Goal: Task Accomplishment & Management: Complete application form

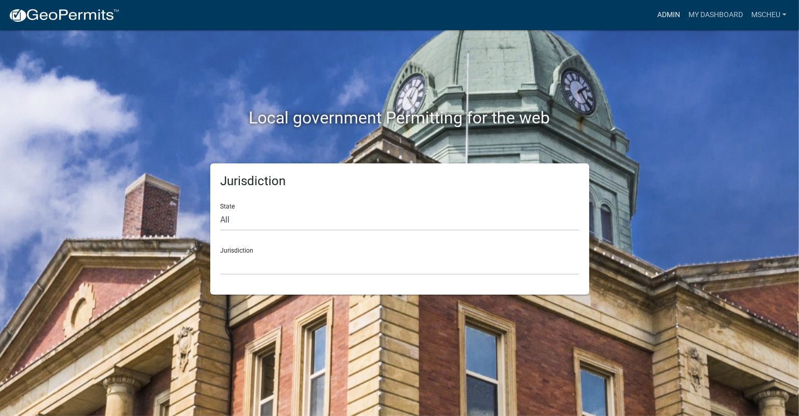
click at [673, 15] on link "Admin" at bounding box center [668, 15] width 31 height 20
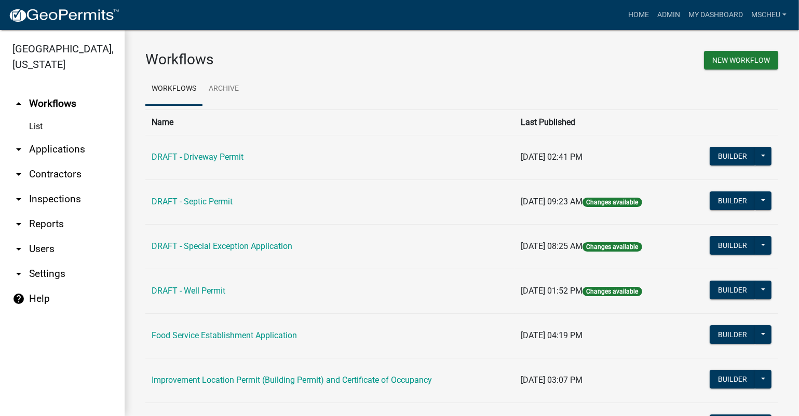
click at [72, 149] on link "arrow_drop_down Applications" at bounding box center [62, 149] width 125 height 25
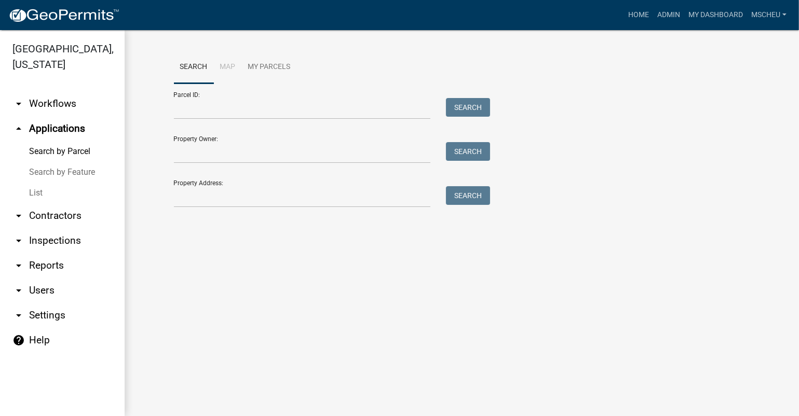
click at [46, 195] on link "List" at bounding box center [62, 193] width 125 height 21
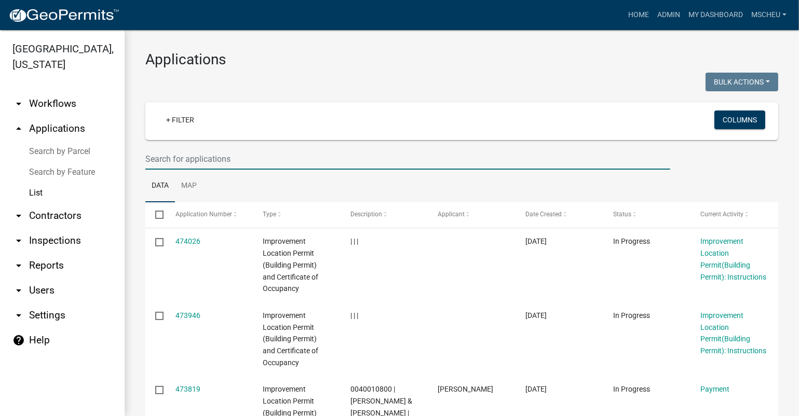
click at [268, 157] on input "text" at bounding box center [407, 158] width 525 height 21
click at [297, 157] on input "text" at bounding box center [407, 158] width 525 height 21
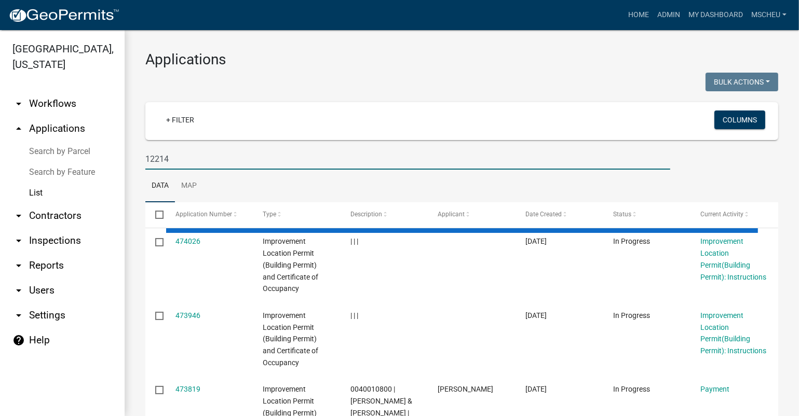
type input "12214"
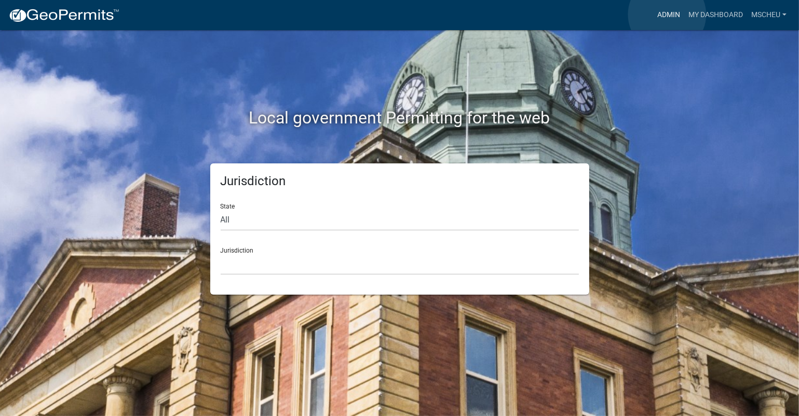
click at [667, 15] on link "Admin" at bounding box center [668, 15] width 31 height 20
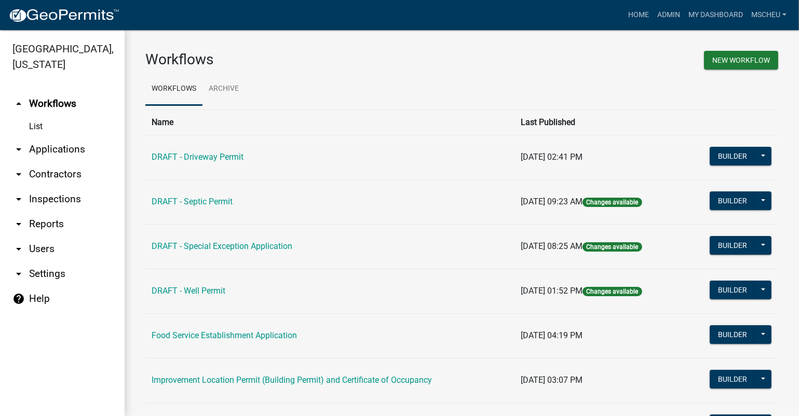
click at [55, 149] on link "arrow_drop_down Applications" at bounding box center [62, 149] width 125 height 25
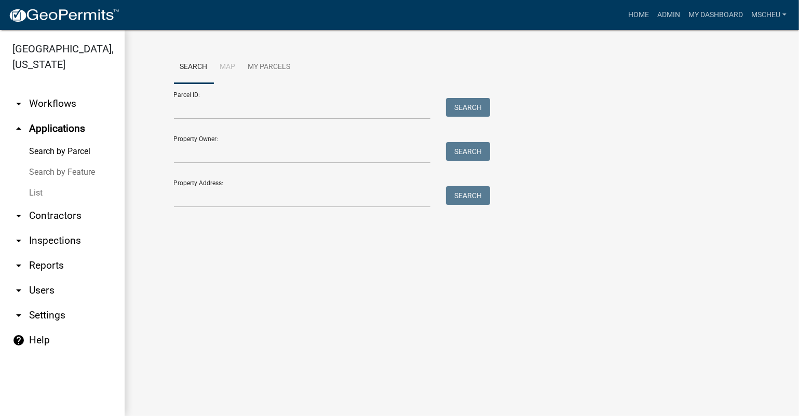
click at [42, 199] on link "List" at bounding box center [62, 193] width 125 height 21
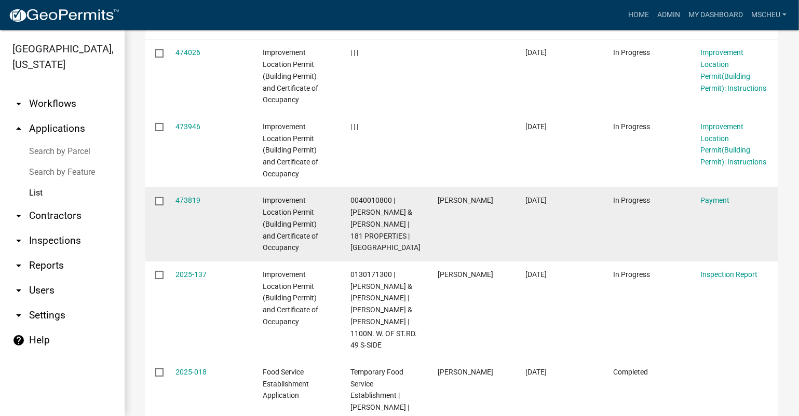
scroll to position [208, 0]
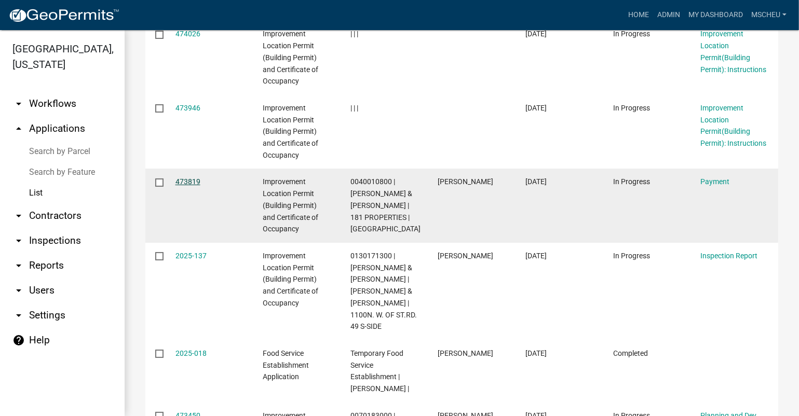
click at [183, 180] on link "473819" at bounding box center [187, 182] width 25 height 8
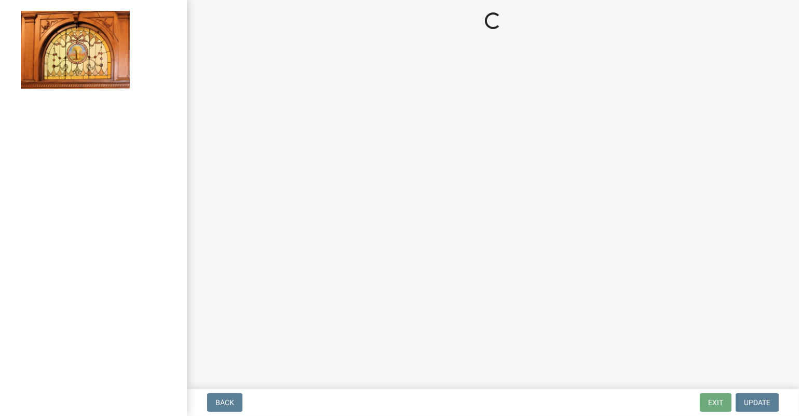
select select "3: 3"
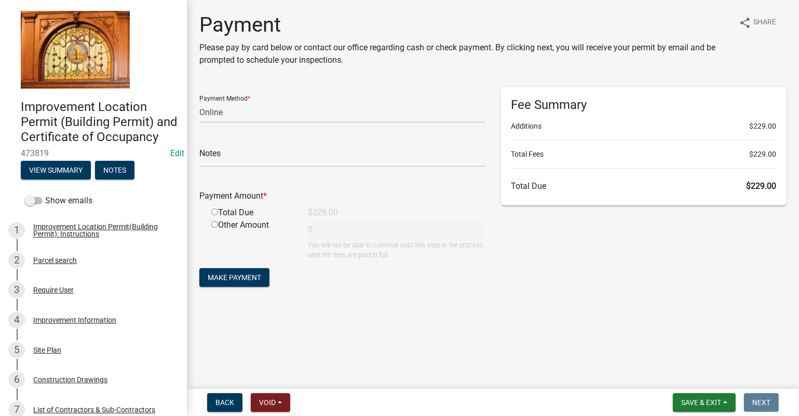
click at [215, 213] on input "radio" at bounding box center [214, 212] width 7 height 7
radio input "true"
type input "229"
click at [257, 111] on select "Credit Card POS Check Cash Online" at bounding box center [342, 112] width 286 height 21
select select "1: 0"
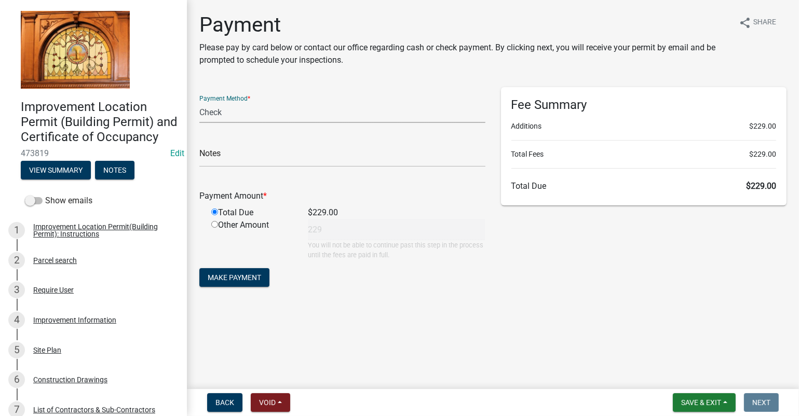
click at [199, 102] on select "Credit Card POS Check Cash Online" at bounding box center [342, 112] width 286 height 21
click at [284, 153] on input "text" at bounding box center [342, 156] width 286 height 21
type input "1373"
click at [242, 275] on span "Make Payment" at bounding box center [234, 278] width 53 height 8
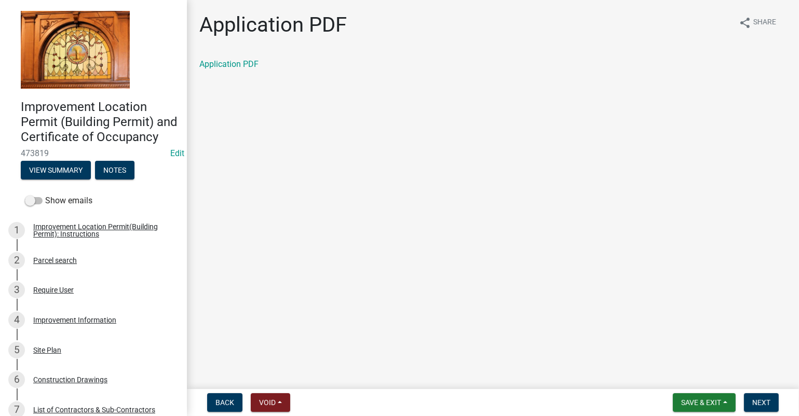
drag, startPoint x: 233, startPoint y: 66, endPoint x: 235, endPoint y: 74, distance: 8.1
click at [233, 67] on link "Application PDF" at bounding box center [228, 64] width 59 height 10
click at [767, 403] on span "Next" at bounding box center [761, 403] width 18 height 8
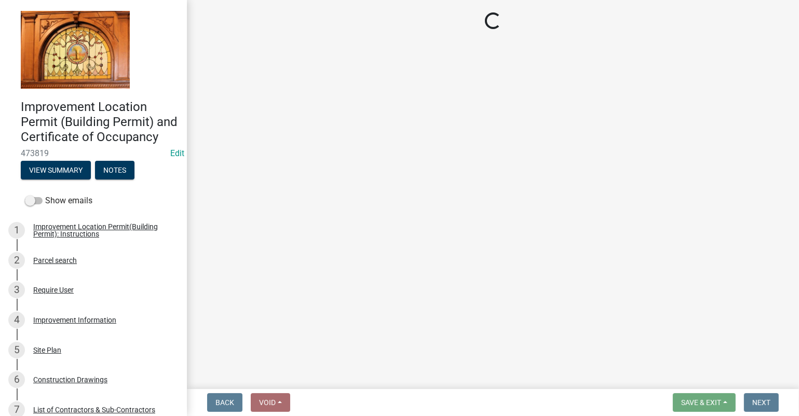
select select "62bb873c-c571-4454-ac8a-8c216551e2a3"
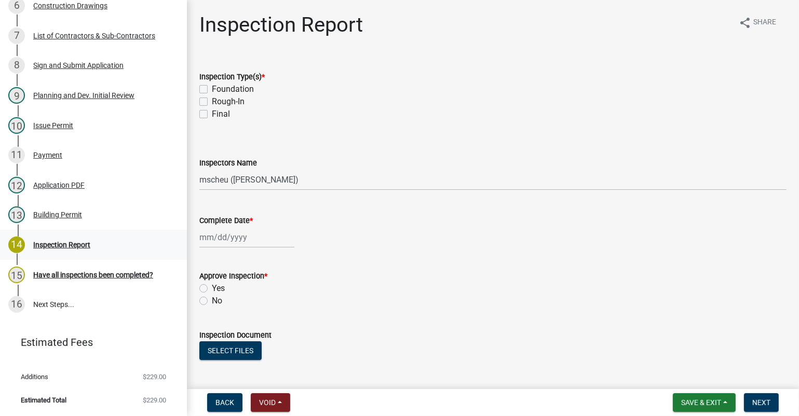
scroll to position [389, 0]
click at [46, 209] on div "13 Building Permit" at bounding box center [89, 215] width 162 height 17
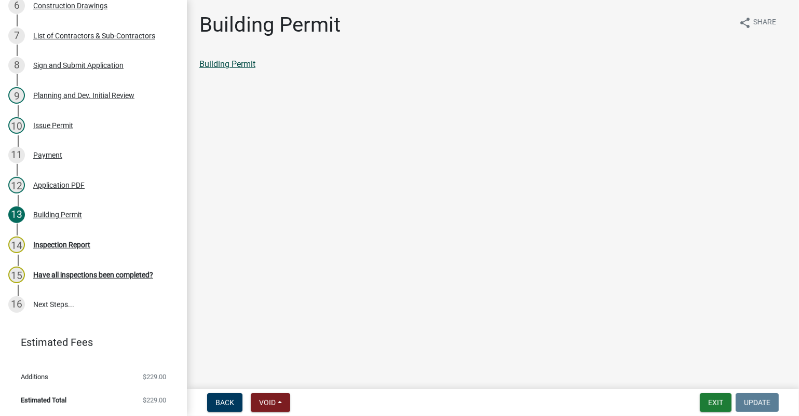
click at [241, 64] on link "Building Permit" at bounding box center [227, 64] width 56 height 10
click at [69, 160] on div "11 Payment" at bounding box center [89, 155] width 162 height 17
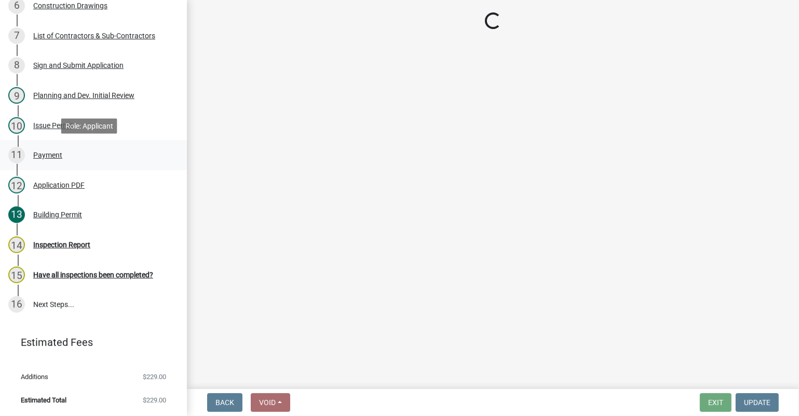
click at [66, 154] on div "11 Payment" at bounding box center [89, 155] width 162 height 17
click at [45, 158] on div "Payment" at bounding box center [47, 155] width 29 height 7
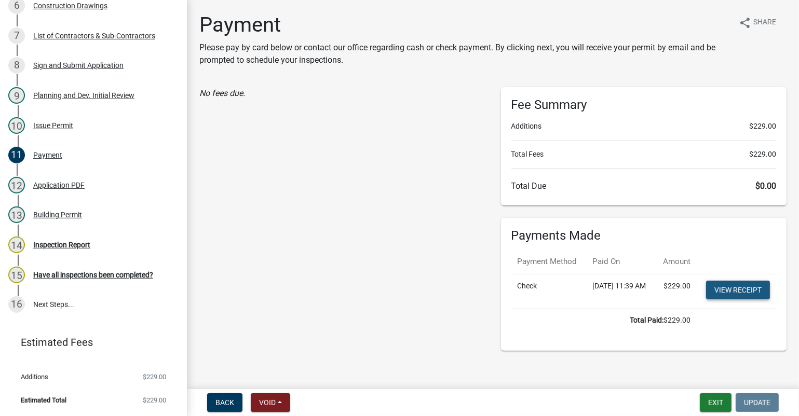
click at [729, 300] on link "View receipt" at bounding box center [738, 290] width 64 height 19
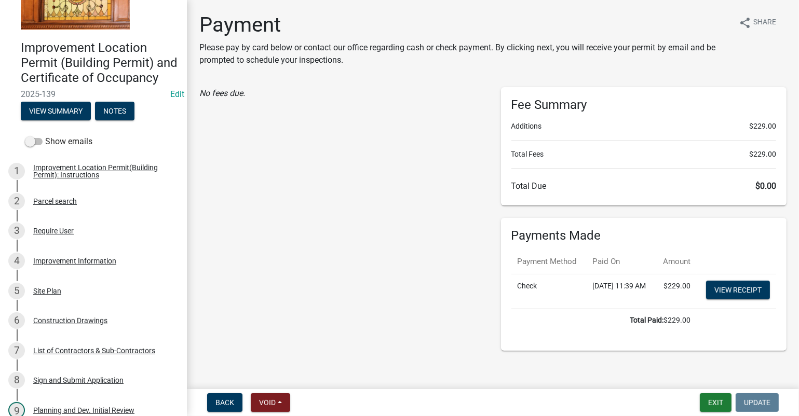
scroll to position [0, 0]
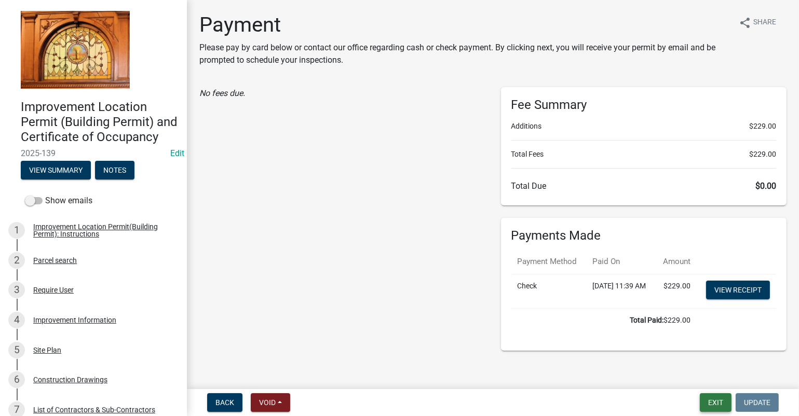
click at [712, 398] on button "Exit" at bounding box center [716, 402] width 32 height 19
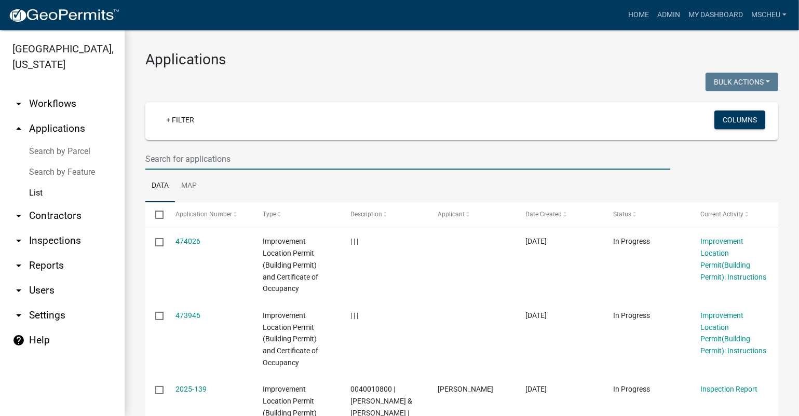
click at [228, 159] on input "text" at bounding box center [407, 158] width 525 height 21
type input "[PERSON_NAME]"
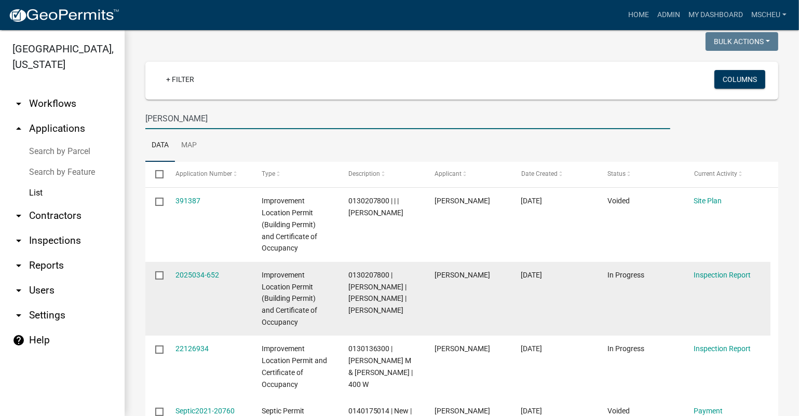
scroll to position [52, 0]
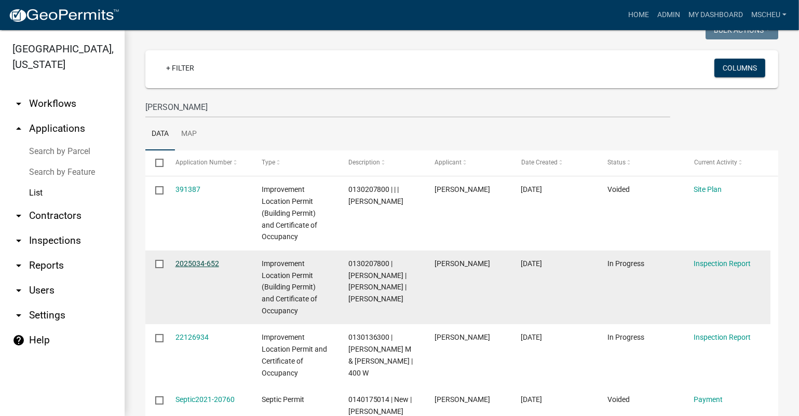
click at [197, 262] on link "2025034-652" at bounding box center [197, 264] width 44 height 8
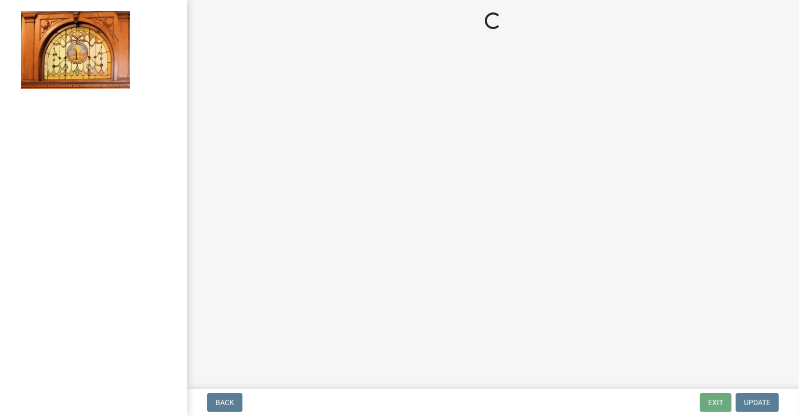
select select "62bb873c-c571-4454-ac8a-8c216551e2a3"
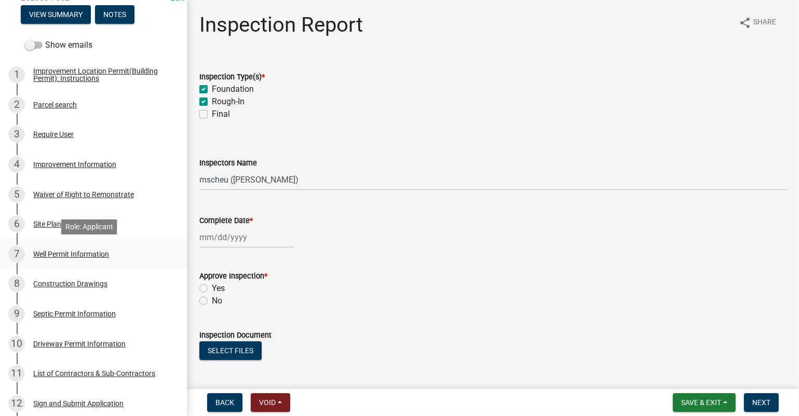
scroll to position [208, 0]
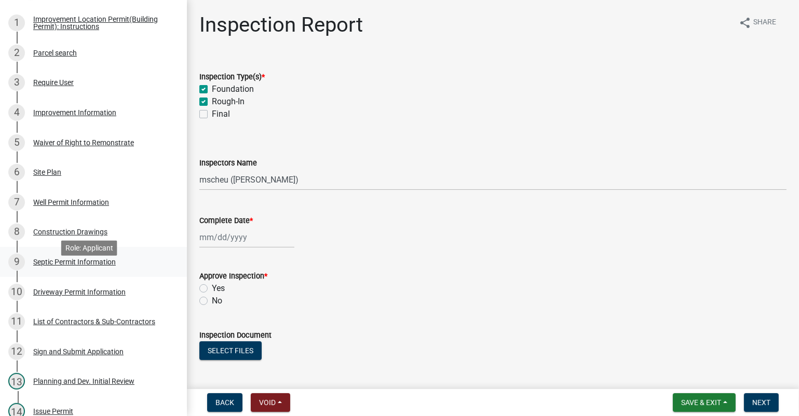
click at [63, 266] on div "Septic Permit Information" at bounding box center [74, 262] width 83 height 7
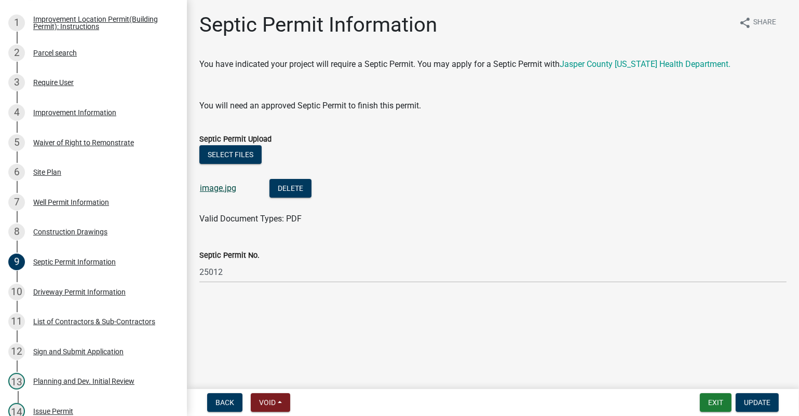
click at [205, 188] on link "image.jpg" at bounding box center [218, 188] width 36 height 10
drag, startPoint x: 47, startPoint y: 188, endPoint x: 40, endPoint y: 197, distance: 10.4
click at [46, 176] on div "Site Plan" at bounding box center [47, 172] width 28 height 7
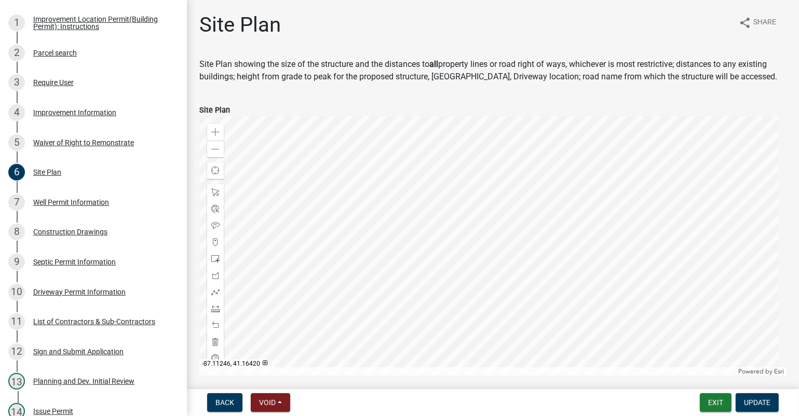
scroll to position [193, 0]
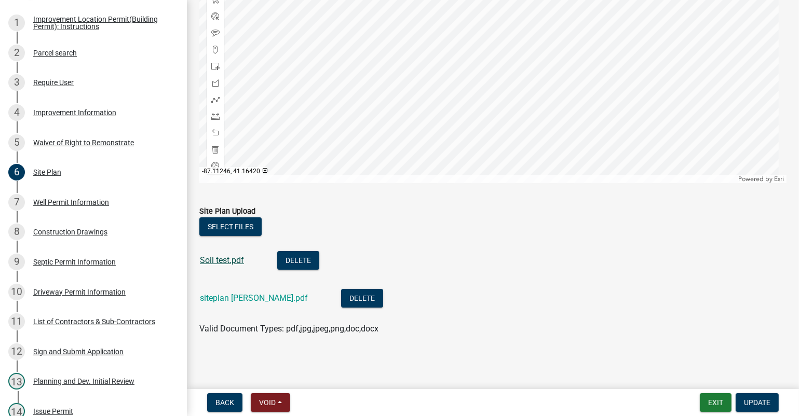
click at [232, 261] on link "Soil test.pdf" at bounding box center [222, 260] width 44 height 10
click at [243, 300] on link "siteplan [PERSON_NAME].pdf" at bounding box center [254, 298] width 108 height 10
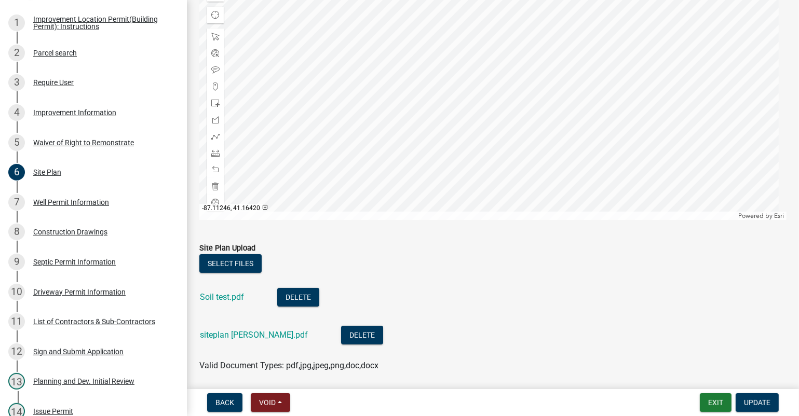
scroll to position [104, 0]
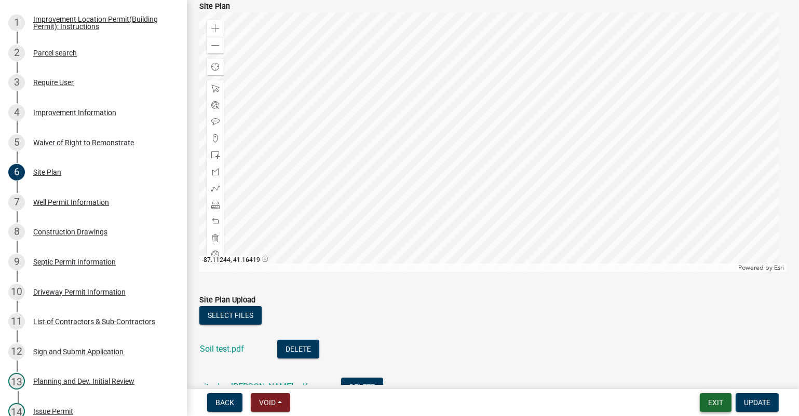
click at [720, 399] on button "Exit" at bounding box center [716, 402] width 32 height 19
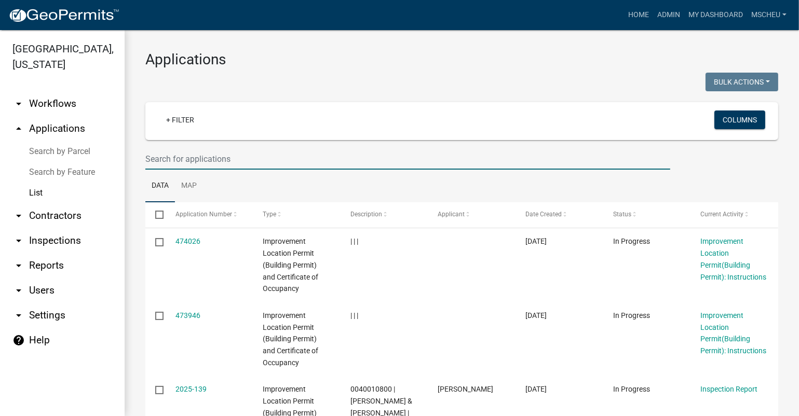
click at [162, 155] on input "text" at bounding box center [407, 158] width 525 height 21
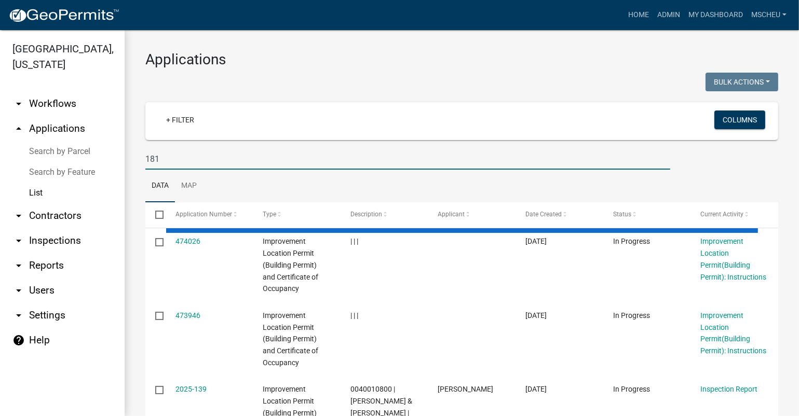
type input "181"
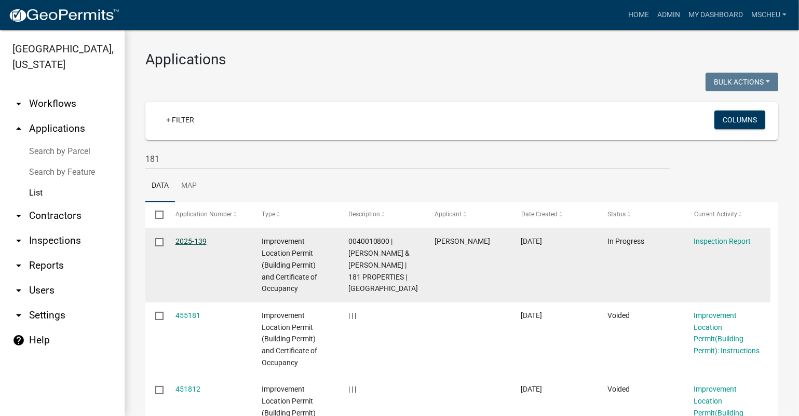
click at [195, 238] on link "2025-139" at bounding box center [190, 241] width 31 height 8
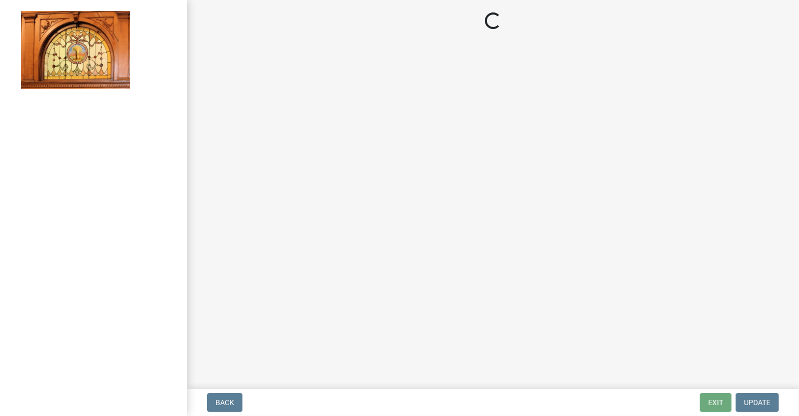
select select "62bb873c-c571-4454-ac8a-8c216551e2a3"
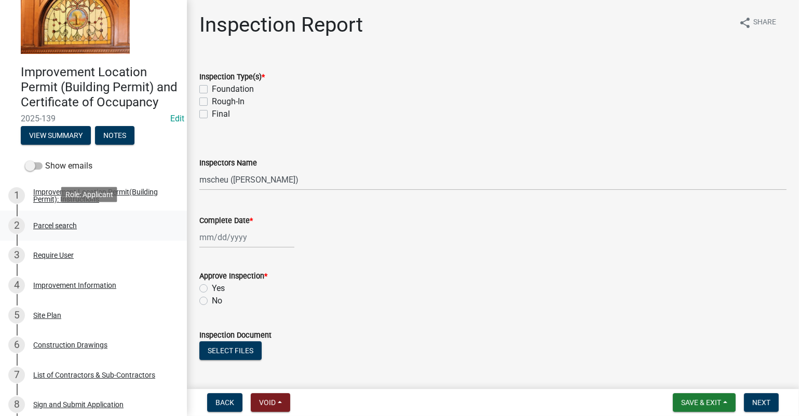
scroll to position [52, 0]
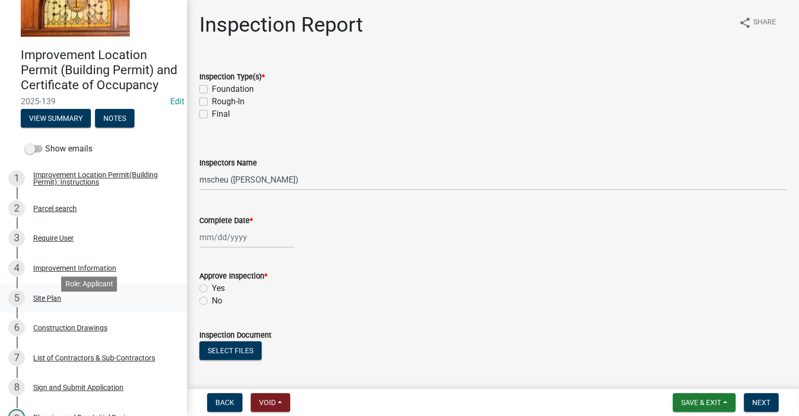
click at [56, 302] on div "Site Plan" at bounding box center [47, 298] width 28 height 7
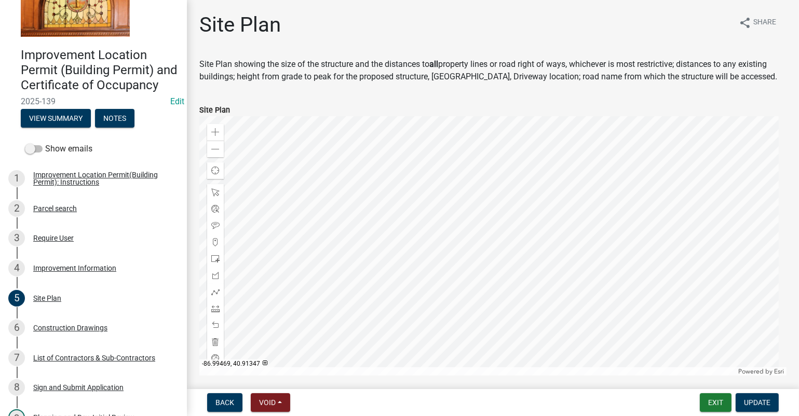
click at [786, 345] on div "Zoom in Zoom out Find my location Powered by Esri [GEOGRAPHIC_DATA] Loading..." at bounding box center [493, 246] width 603 height 260
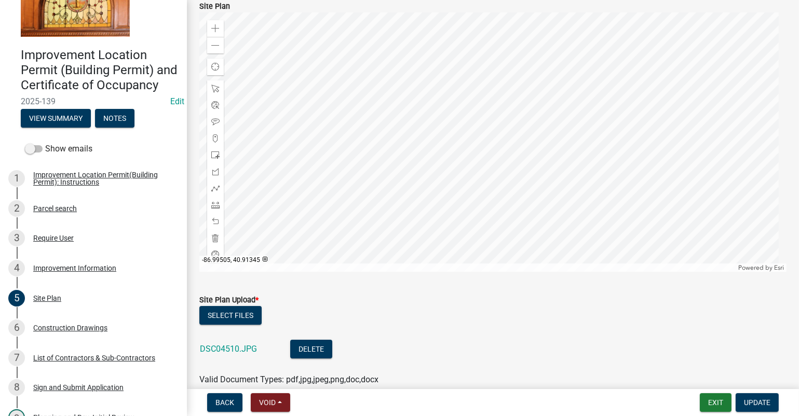
scroll to position [155, 0]
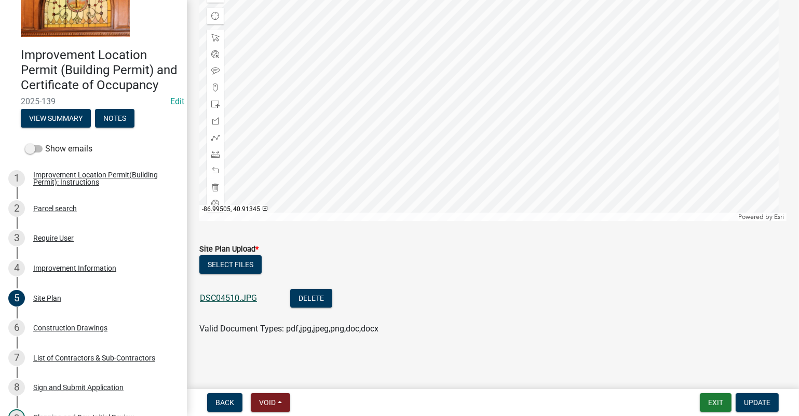
click at [226, 296] on link "DSC04510.JPG" at bounding box center [228, 298] width 57 height 10
click at [226, 267] on button "Select files" at bounding box center [230, 264] width 62 height 19
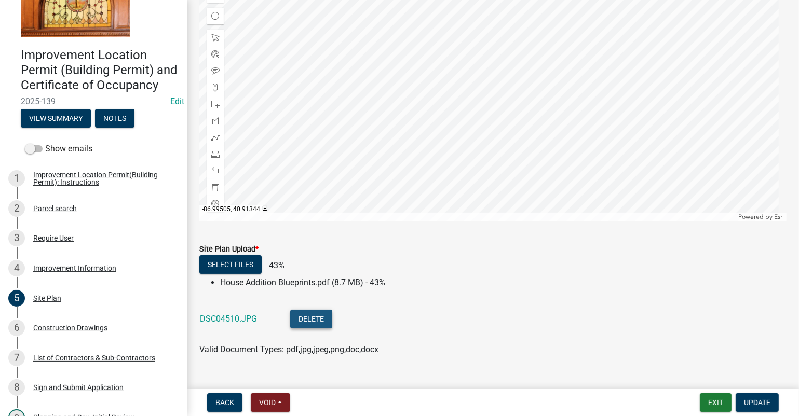
click at [310, 317] on button "Delete" at bounding box center [311, 319] width 42 height 19
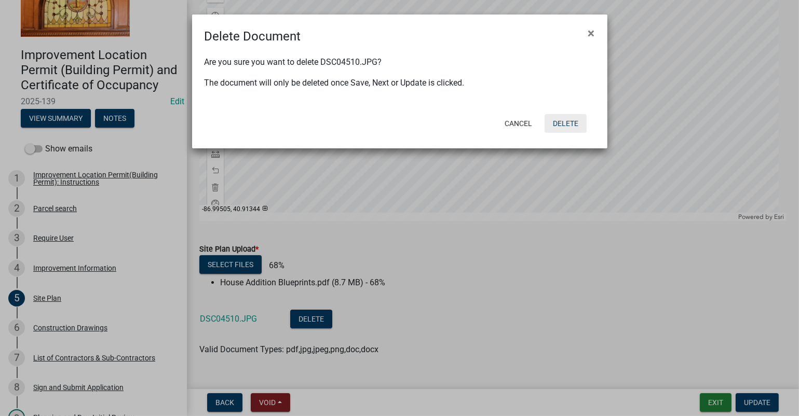
click at [565, 122] on button "Delete" at bounding box center [566, 123] width 42 height 19
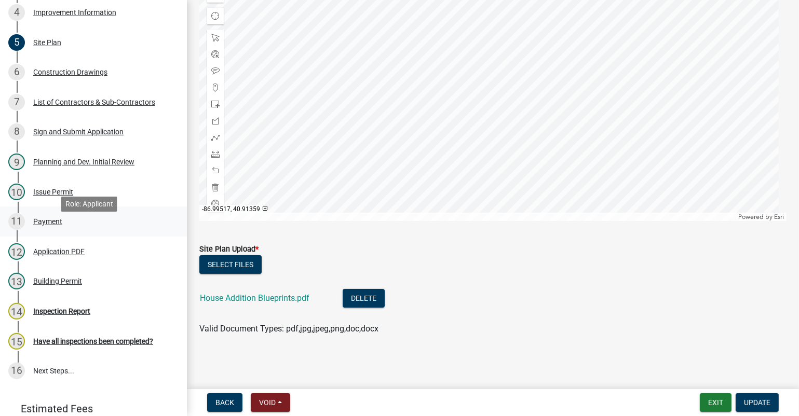
scroll to position [311, 0]
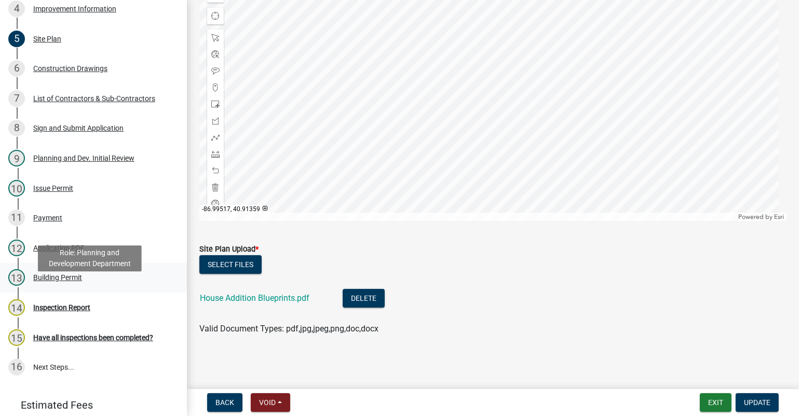
click at [56, 281] on div "Building Permit" at bounding box center [57, 277] width 49 height 7
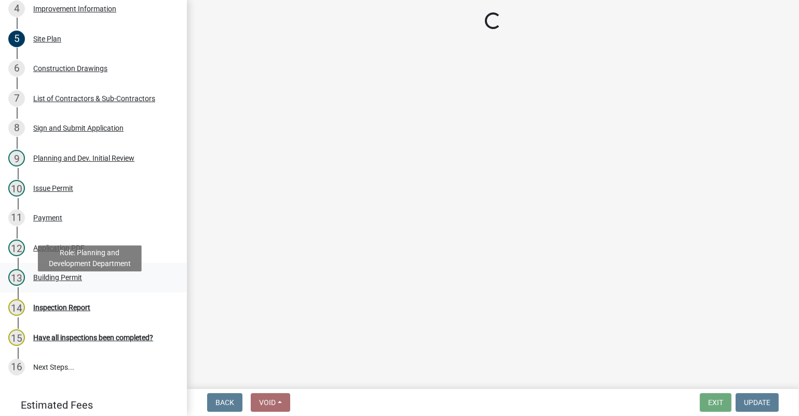
scroll to position [0, 0]
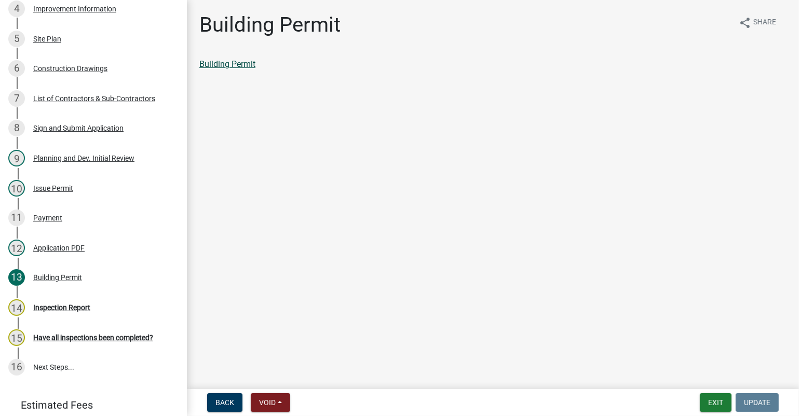
click at [235, 64] on link "Building Permit" at bounding box center [227, 64] width 56 height 10
